Goal: Task Accomplishment & Management: Manage account settings

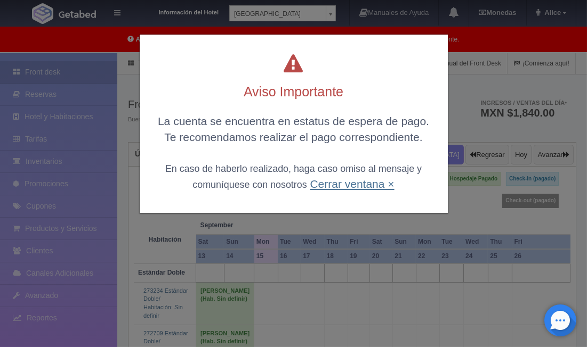
click at [354, 188] on link "Cerrar ventana ×" at bounding box center [352, 184] width 84 height 12
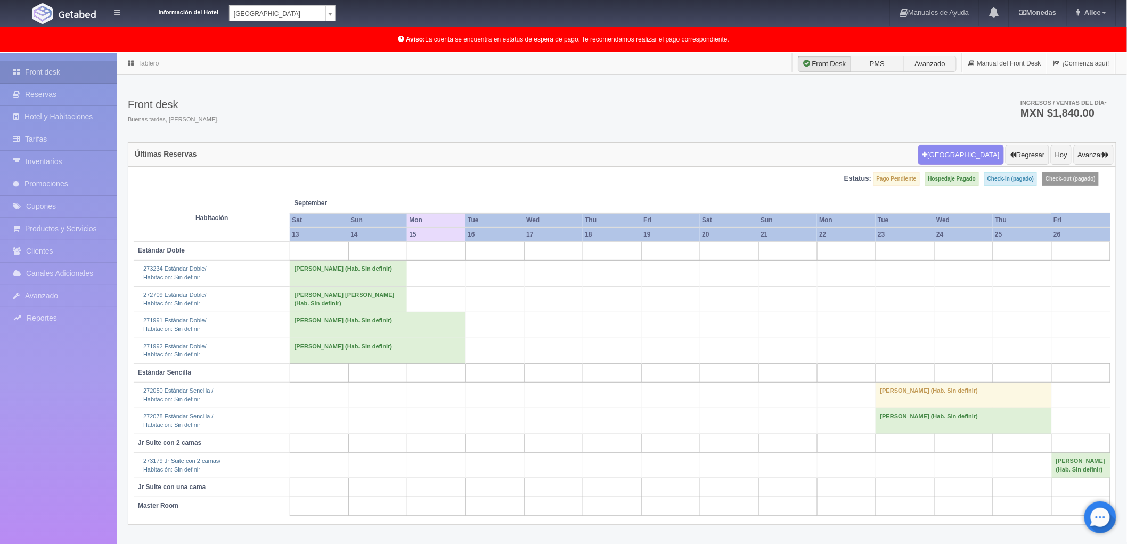
click at [334, 53] on body "Información del Hotel [GEOGRAPHIC_DATA] Campeche [GEOGRAPHIC_DATA] Campeche [GE…" at bounding box center [563, 326] width 1127 height 546
select select "375"
